Goal: Task Accomplishment & Management: Manage account settings

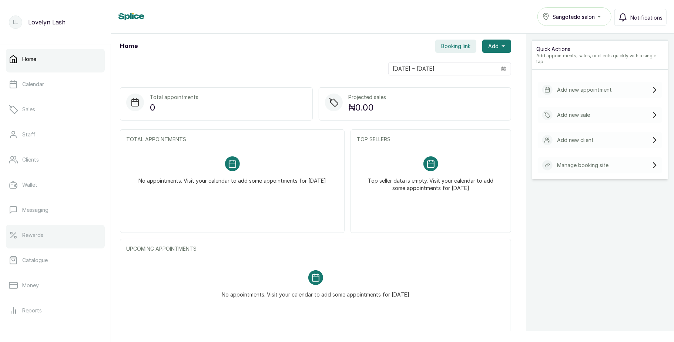
scroll to position [83, 0]
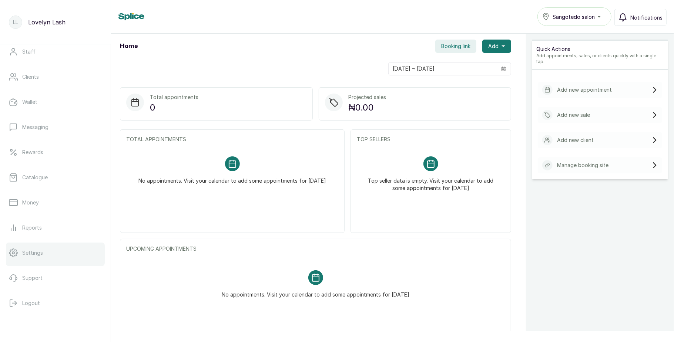
click at [53, 253] on link "Settings" at bounding box center [55, 253] width 99 height 21
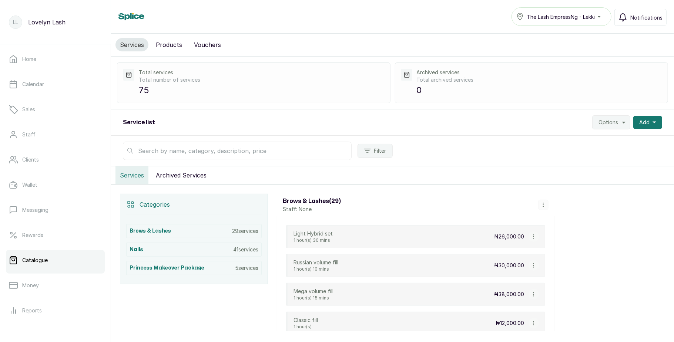
click at [218, 153] on input "text" at bounding box center [237, 151] width 229 height 19
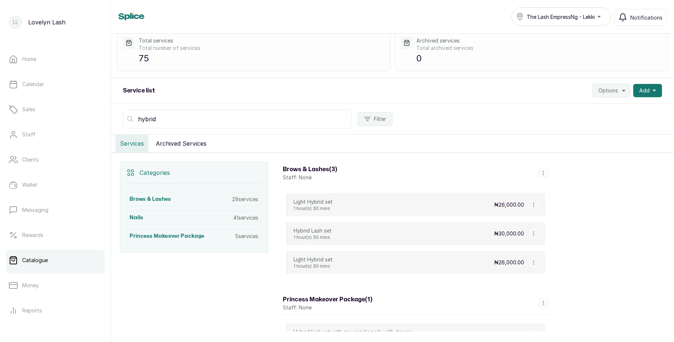
scroll to position [33, 0]
type input "hybrid"
click at [534, 236] on icon "button" at bounding box center [533, 233] width 5 height 5
click at [559, 195] on span "Edit Service" at bounding box center [570, 190] width 34 height 9
select select "fixed"
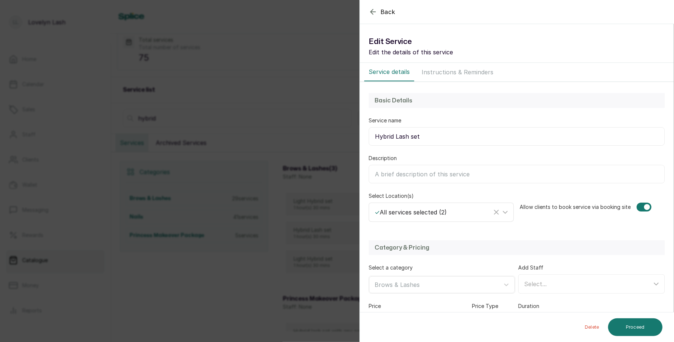
click at [458, 213] on div "✓ All services selected ( 2 )" at bounding box center [433, 212] width 117 height 9
click at [416, 264] on span "Sangotedo salon" at bounding box center [405, 263] width 48 height 9
click at [379, 264] on input "Sangotedo salon" at bounding box center [377, 263] width 5 height 5
checkbox input "false"
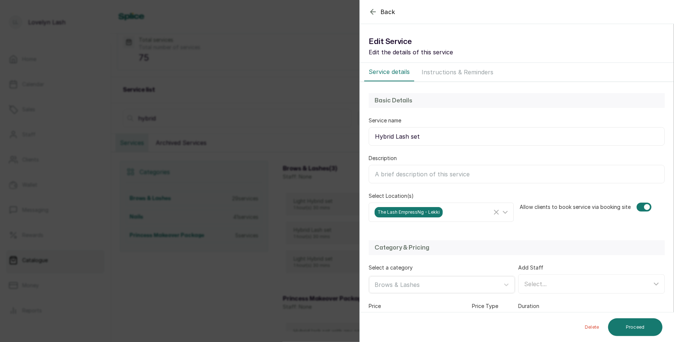
click at [606, 270] on div "Add Staff Select..." at bounding box center [591, 279] width 147 height 30
click at [607, 249] on h2 "Category & Pricing" at bounding box center [517, 248] width 284 height 9
click at [251, 271] on div "Back Service Edit Service Edit the details of this service Service details Inst…" at bounding box center [337, 171] width 674 height 342
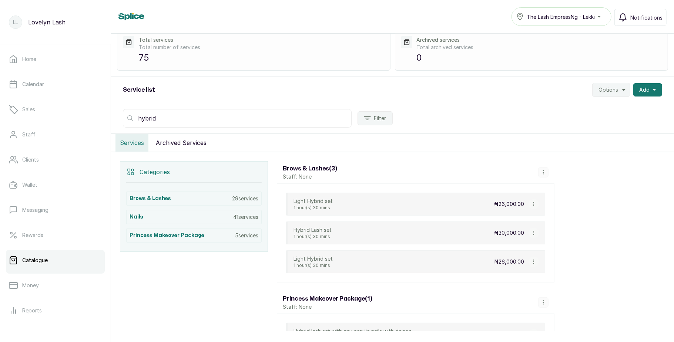
click at [550, 7] on button "The Lash EmpressNg - Lekki" at bounding box center [561, 16] width 100 height 19
click at [543, 40] on li "Sangotedo salon" at bounding box center [548, 34] width 74 height 15
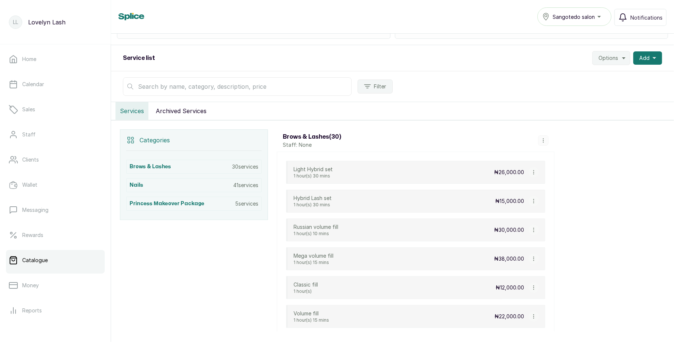
scroll to position [68, 0]
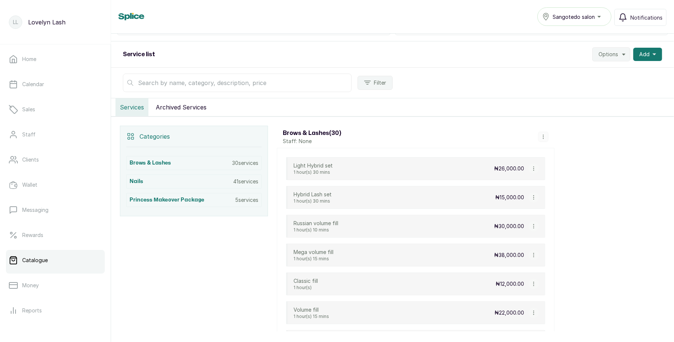
click at [536, 199] on icon "button" at bounding box center [533, 197] width 5 height 5
click at [558, 153] on span "Edit Service" at bounding box center [570, 154] width 34 height 9
select select "fixed"
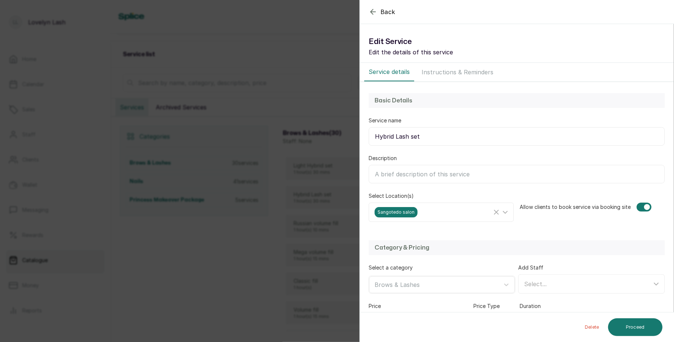
click at [304, 193] on div "Back Service Edit Service Edit the details of this service Service details Inst…" at bounding box center [337, 171] width 674 height 342
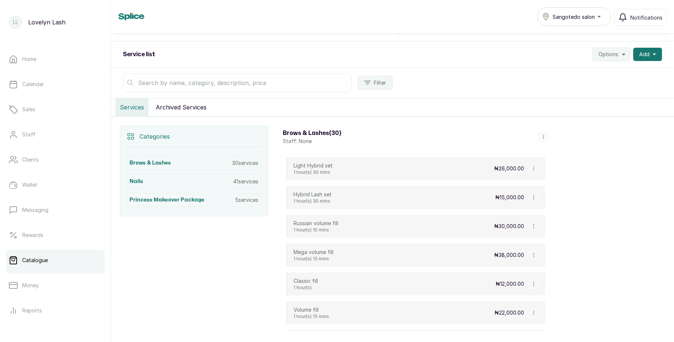
click at [572, 12] on div "Sangotedo salon" at bounding box center [574, 16] width 64 height 9
click at [566, 50] on span "The Lash EmpressNg - Lekki" at bounding box center [578, 49] width 53 height 9
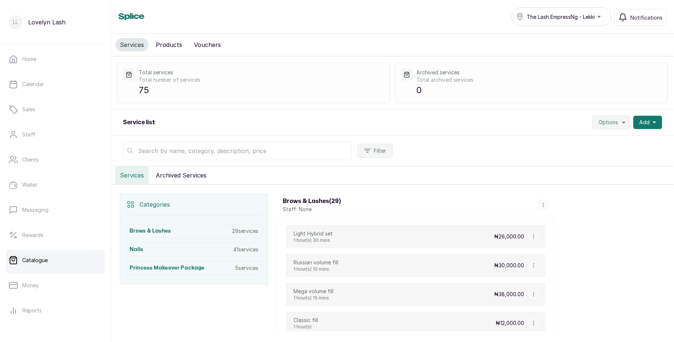
click at [221, 152] on input "text" at bounding box center [237, 151] width 229 height 19
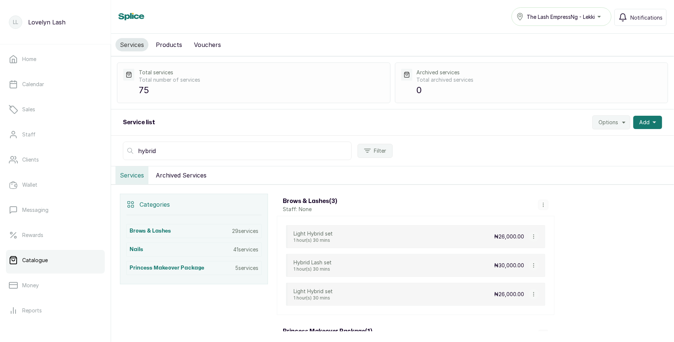
type input "hybrid"
click at [534, 268] on icon "button" at bounding box center [533, 265] width 5 height 5
click at [559, 224] on span "Edit Service" at bounding box center [570, 222] width 34 height 9
select select "fixed"
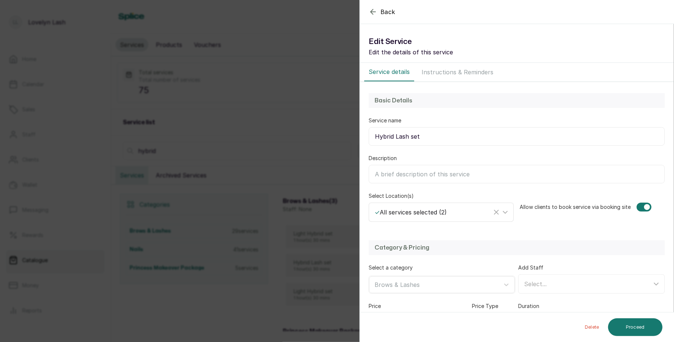
click at [455, 212] on div "✓ All services selected ( 2 )" at bounding box center [433, 212] width 117 height 9
click at [396, 249] on span "Select All" at bounding box center [394, 247] width 27 height 9
click at [379, 249] on input "Select All" at bounding box center [377, 247] width 5 height 5
checkbox input "false"
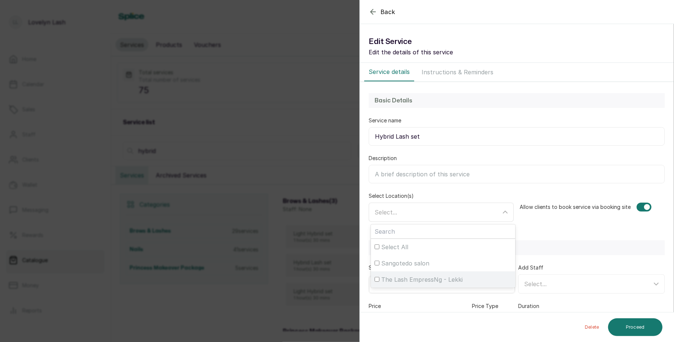
click at [388, 280] on span "The Lash EmpressNg - Lekki" at bounding box center [421, 279] width 81 height 9
click at [379, 280] on input "The Lash EmpressNg - Lekki" at bounding box center [377, 279] width 5 height 5
checkbox input "true"
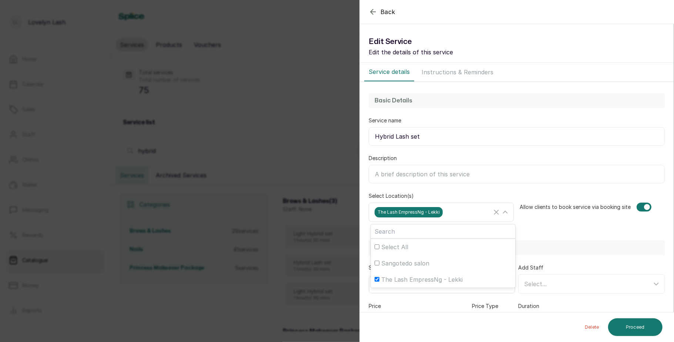
click at [467, 218] on div "The Lash EmpressNg - Lekki" at bounding box center [442, 212] width 142 height 14
click at [633, 323] on button "Proceed" at bounding box center [635, 328] width 54 height 18
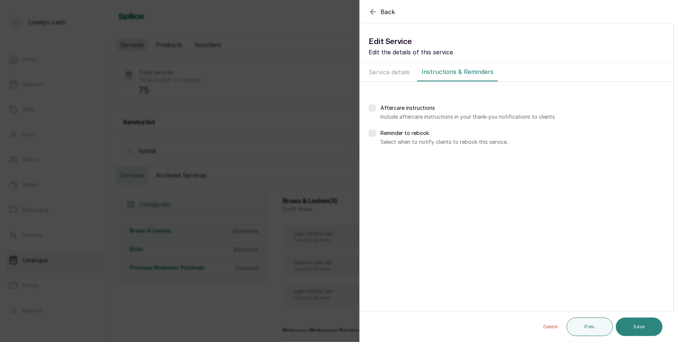
click at [641, 326] on button "Save" at bounding box center [639, 327] width 47 height 19
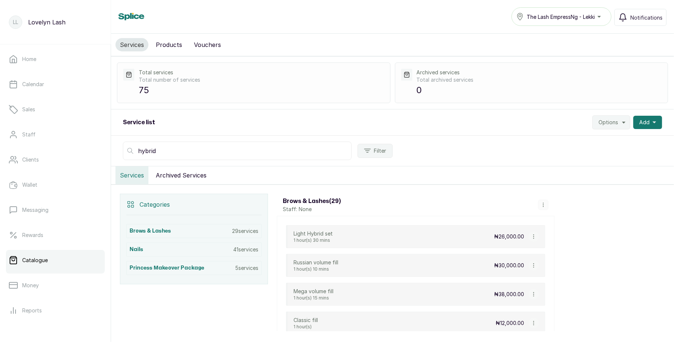
click at [235, 150] on input "hybrid" at bounding box center [237, 151] width 229 height 19
type input "h"
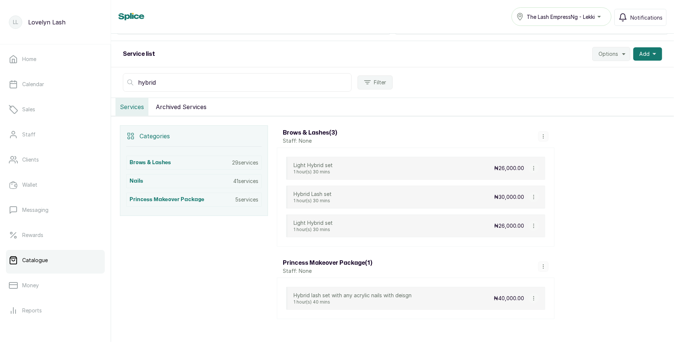
scroll to position [72, 0]
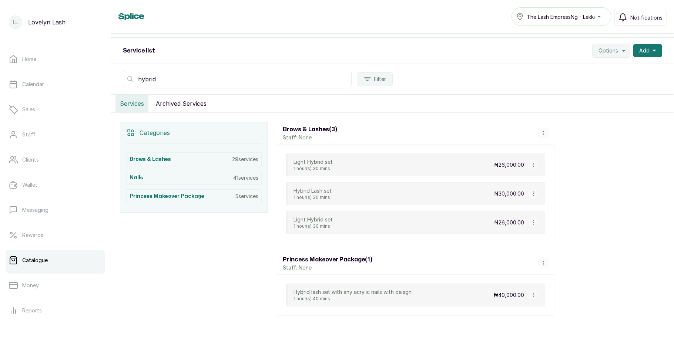
type input "hybrid"
click at [534, 197] on icon "button" at bounding box center [533, 193] width 5 height 5
click at [557, 158] on li "Edit Service" at bounding box center [569, 150] width 74 height 13
click at [531, 196] on icon "button" at bounding box center [533, 193] width 5 height 5
click at [560, 153] on span "Edit Service" at bounding box center [570, 151] width 34 height 9
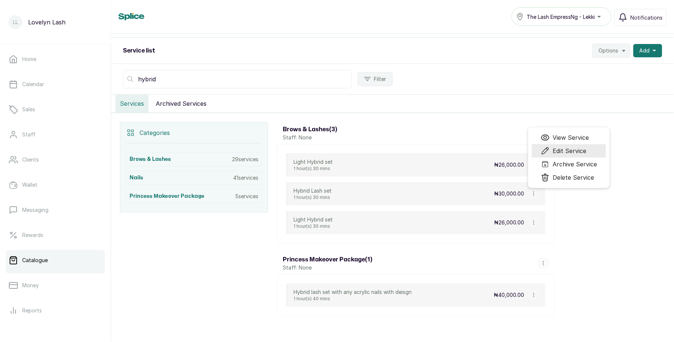
select select "fixed"
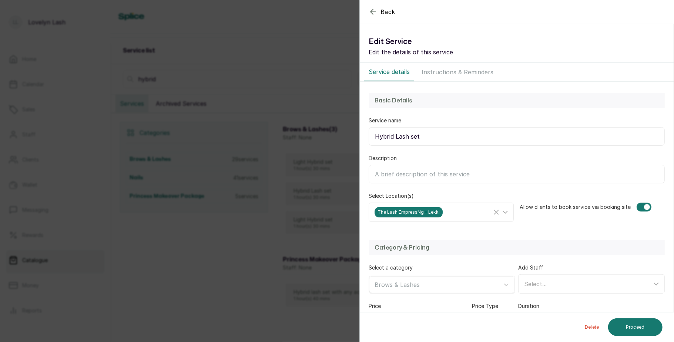
click at [236, 294] on div "Back Service Edit Service Edit the details of this service Service details Inst…" at bounding box center [337, 171] width 674 height 342
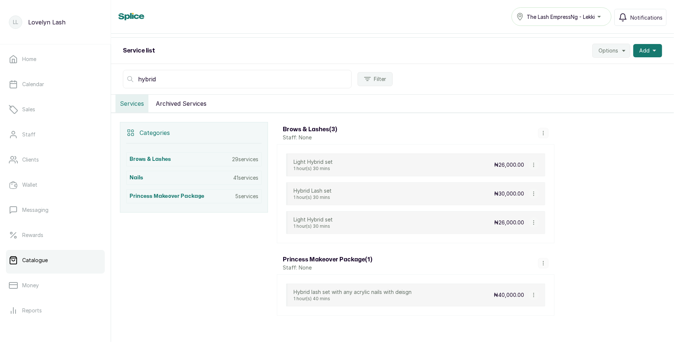
scroll to position [0, 0]
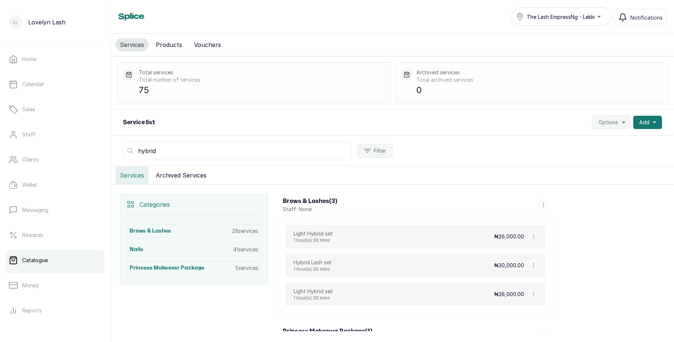
click at [608, 124] on span "Options" at bounding box center [608, 122] width 20 height 7
click at [563, 142] on span "Settings" at bounding box center [588, 142] width 71 height 9
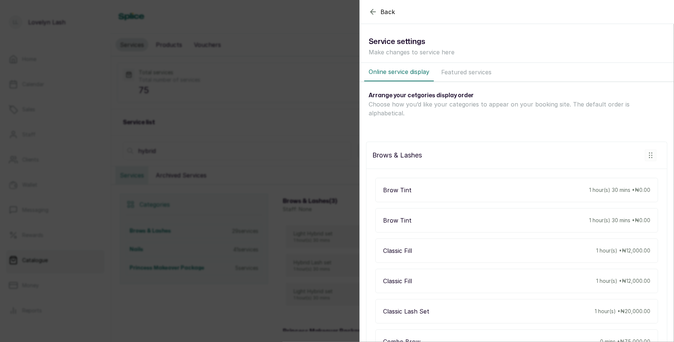
click at [269, 159] on div "Back Settings Service settings Make changes to service here Online service disp…" at bounding box center [337, 171] width 674 height 342
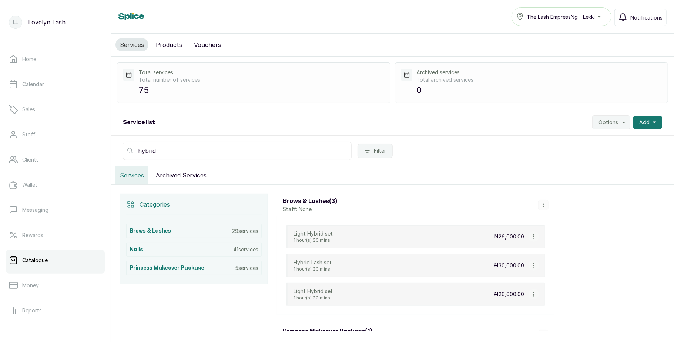
click at [600, 17] on div "The Lash EmpressNg - Lekki" at bounding box center [561, 16] width 90 height 9
click at [570, 34] on span "Sangotedo salon" at bounding box center [552, 34] width 53 height 9
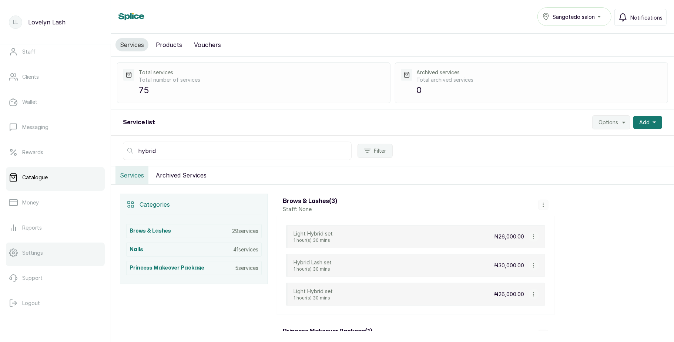
click at [48, 256] on link "Settings" at bounding box center [55, 253] width 99 height 21
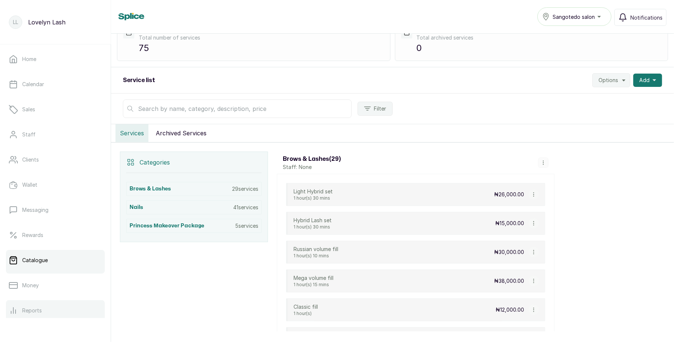
scroll to position [83, 0]
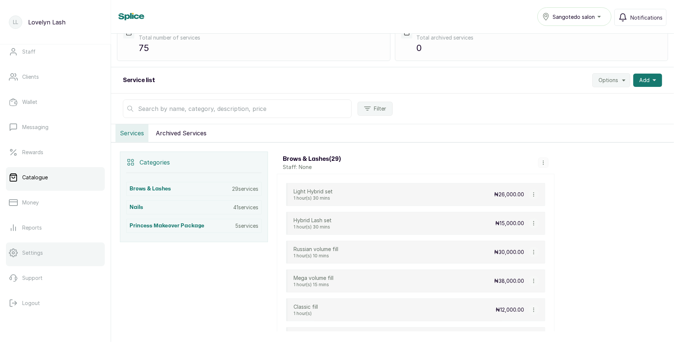
click at [34, 259] on link "Settings" at bounding box center [55, 253] width 99 height 21
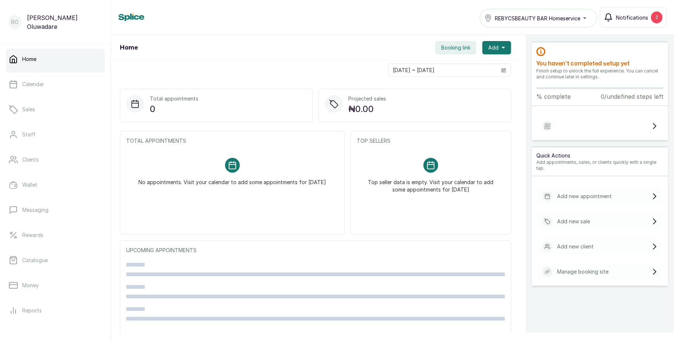
click at [640, 20] on span "Notifications" at bounding box center [632, 18] width 32 height 8
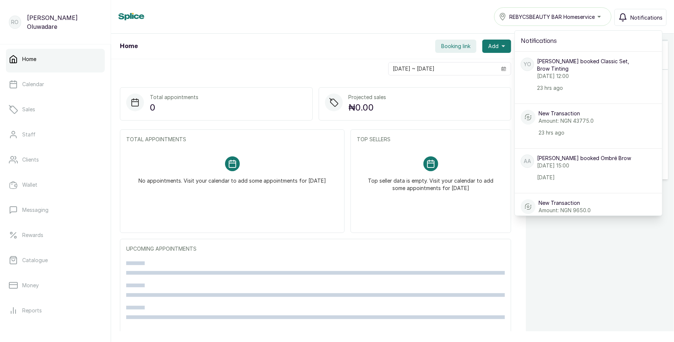
click at [640, 20] on span "Notifications" at bounding box center [646, 18] width 32 height 8
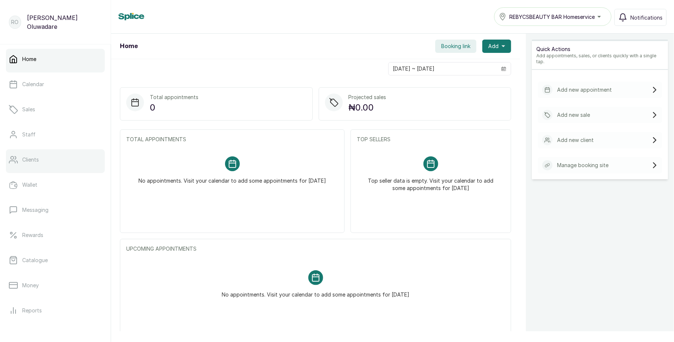
click at [55, 162] on link "Clients" at bounding box center [55, 160] width 99 height 21
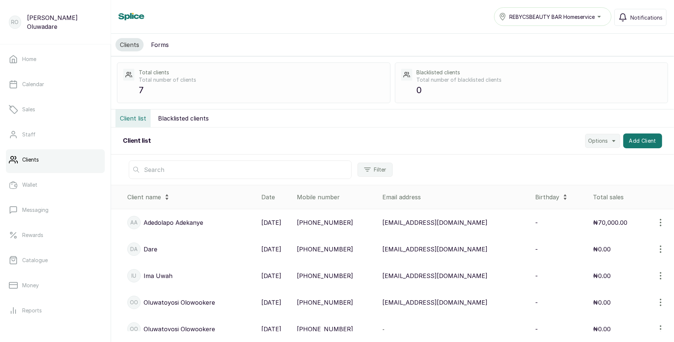
scroll to position [77, 0]
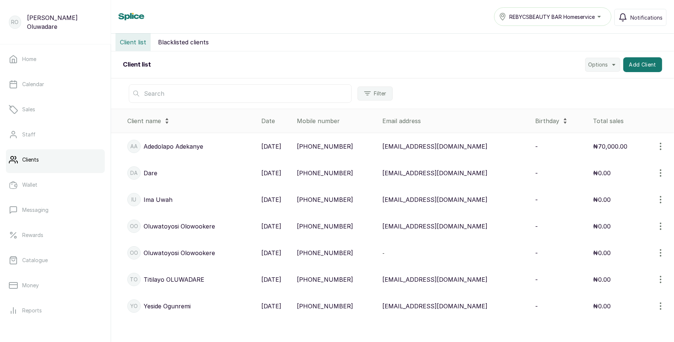
click at [207, 225] on p "[PERSON_NAME]" at bounding box center [179, 226] width 71 height 9
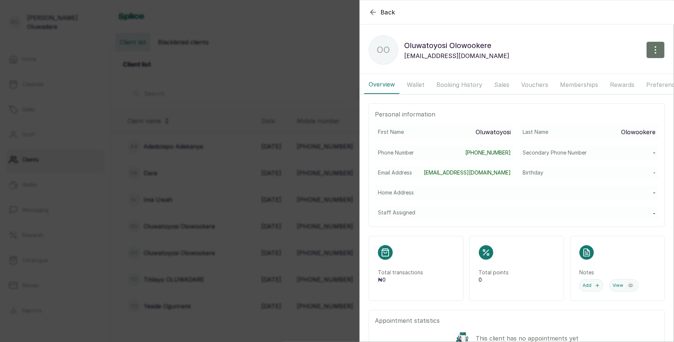
click at [207, 225] on div "Back [GEOGRAPHIC_DATA][PERSON_NAME] OO [GEOGRAPHIC_DATA][PERSON_NAME][GEOGRAPHI…" at bounding box center [337, 171] width 674 height 342
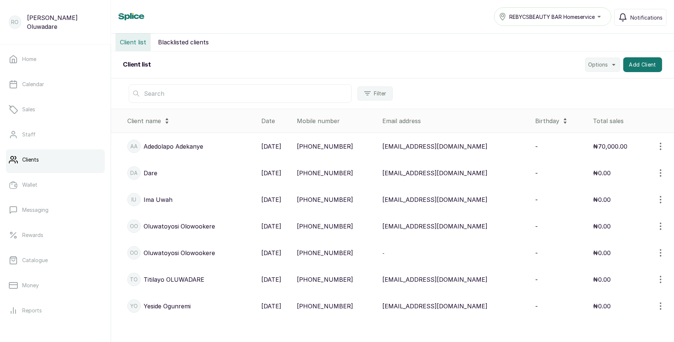
click at [195, 252] on p "[PERSON_NAME]" at bounding box center [179, 253] width 71 height 9
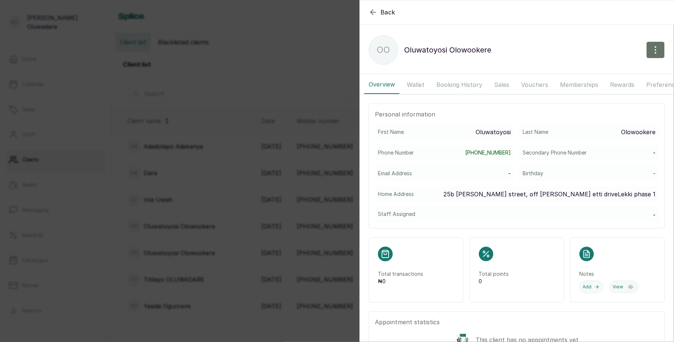
click at [451, 88] on button "Booking History" at bounding box center [459, 85] width 55 height 19
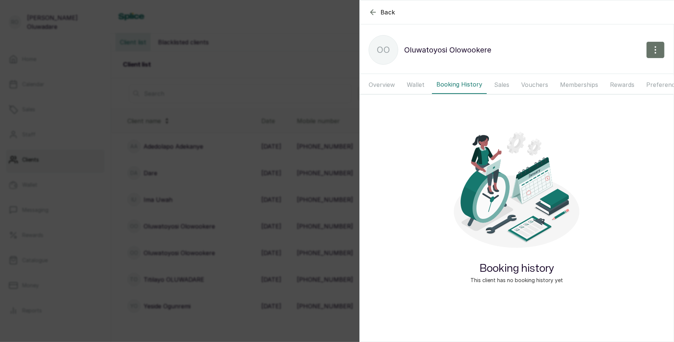
click at [204, 236] on div "Back Oluwatoyosi Olowookere OO Oluwatoyosi Olowookere Overview Wallet Booking H…" at bounding box center [337, 171] width 674 height 342
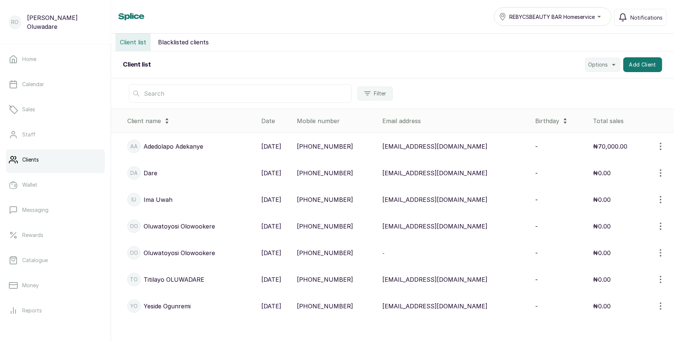
click at [195, 225] on p "Oluwatoyosi Olowookere" at bounding box center [179, 226] width 71 height 9
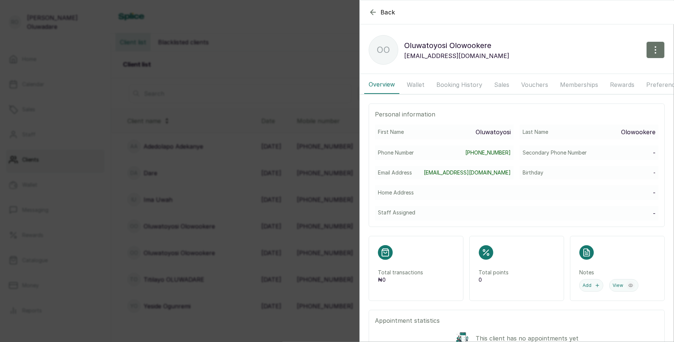
click at [449, 84] on button "Booking History" at bounding box center [459, 85] width 55 height 19
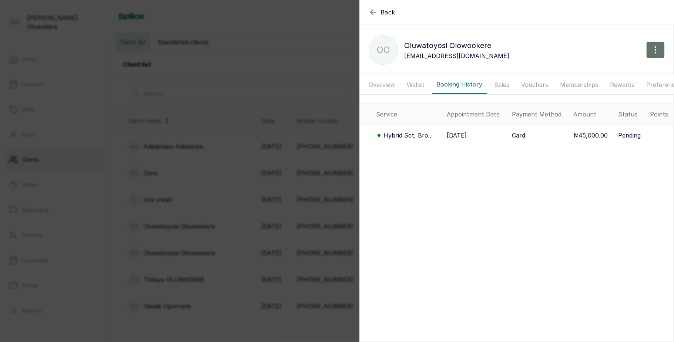
click at [399, 140] on p "Hybrid Set, Bro..." at bounding box center [407, 135] width 49 height 9
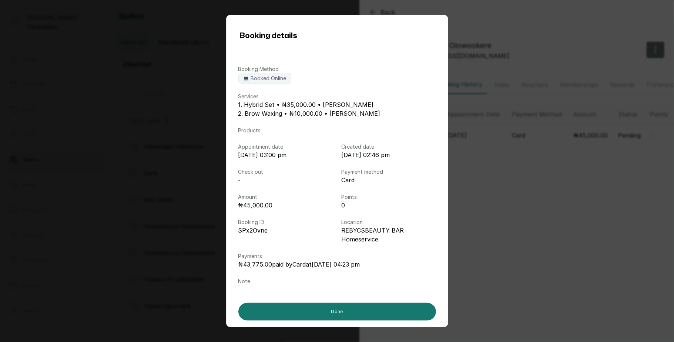
click at [483, 189] on div "Booking details Booking Method 💻 Booked Online Services 1. Hybrid Set • ₦35,000…" at bounding box center [337, 171] width 674 height 342
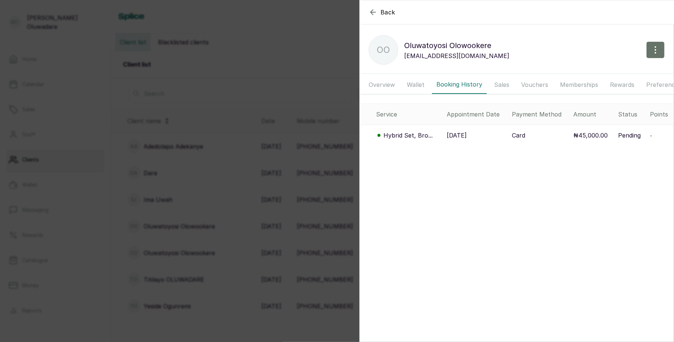
click at [68, 167] on div "Back Oluwatoyosi Olowookere OO Oluwatoyosi Olowookere oluwatoyosi_oke@yahoo.com…" at bounding box center [337, 171] width 674 height 342
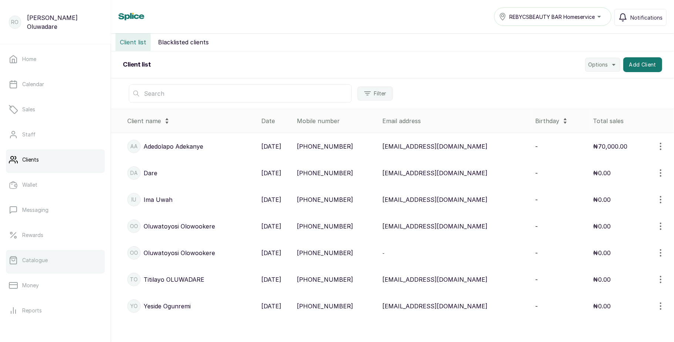
scroll to position [83, 0]
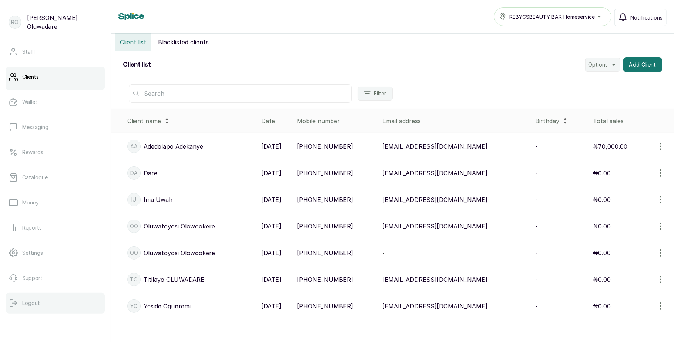
click at [31, 298] on button "Logout" at bounding box center [55, 303] width 99 height 21
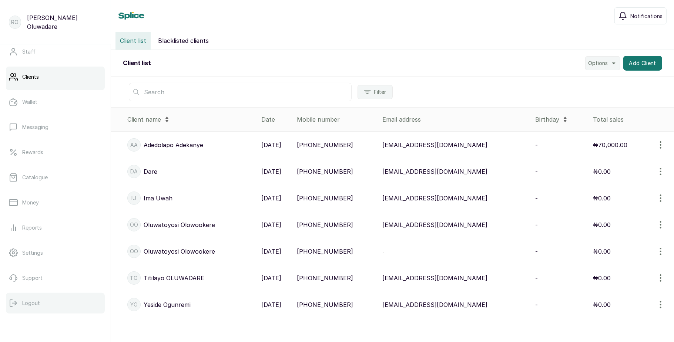
scroll to position [71, 0]
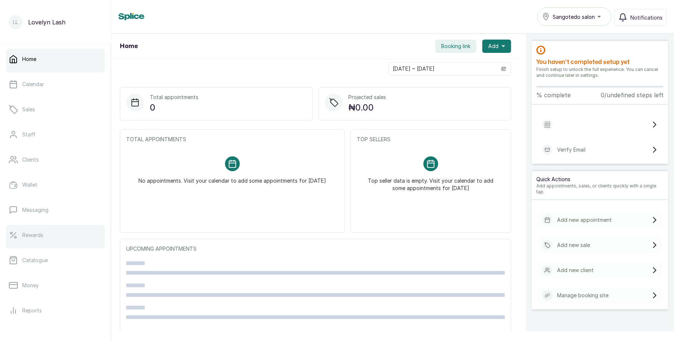
click at [41, 241] on link "Rewards" at bounding box center [55, 235] width 99 height 21
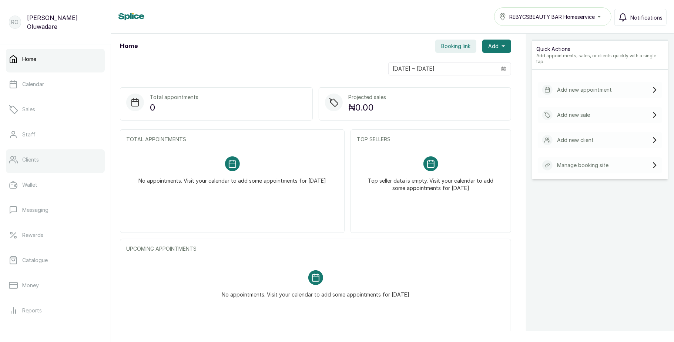
click at [44, 168] on link "Clients" at bounding box center [55, 160] width 99 height 21
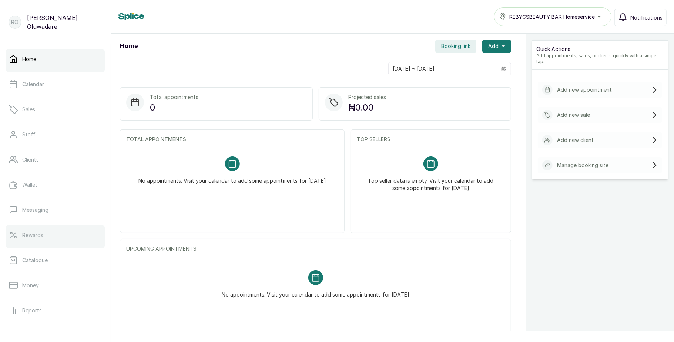
scroll to position [83, 0]
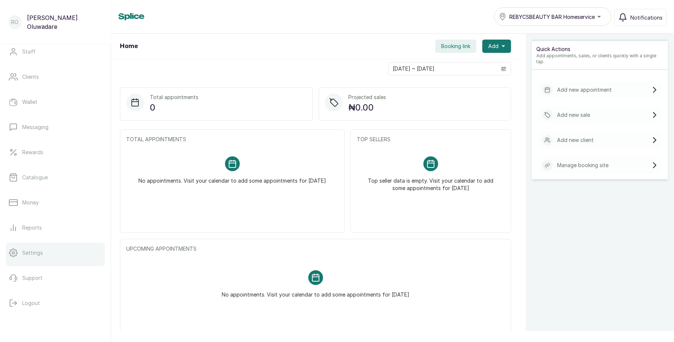
click at [42, 243] on link "Settings" at bounding box center [55, 253] width 99 height 21
